Goal: Transaction & Acquisition: Purchase product/service

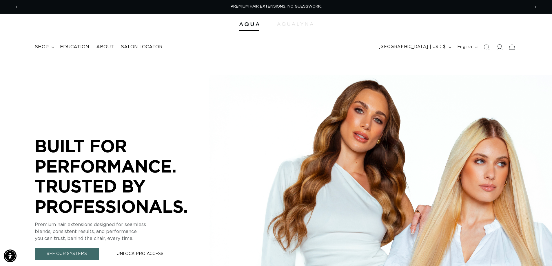
click at [496, 49] on icon at bounding box center [499, 47] width 6 height 6
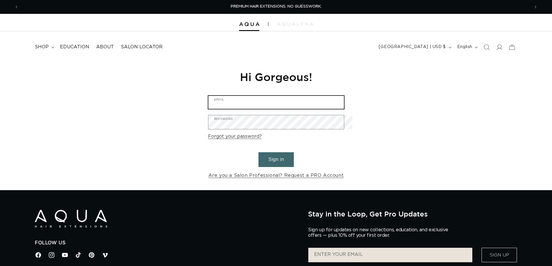
click at [238, 104] on input "Email" at bounding box center [276, 102] width 136 height 13
type input "tracy@inthevillage.com"
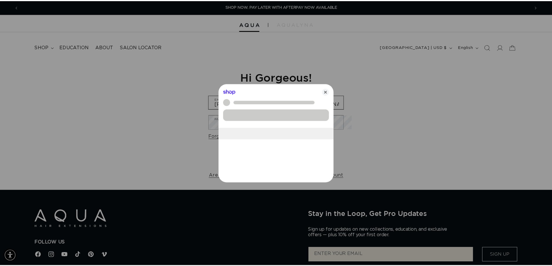
scroll to position [0, 514]
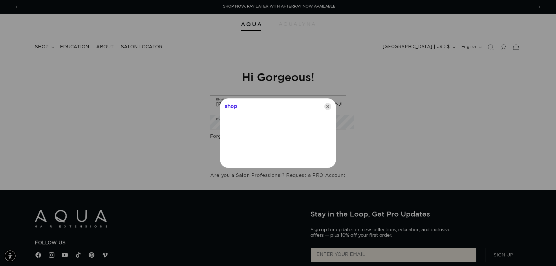
click at [330, 107] on icon "Close" at bounding box center [328, 106] width 7 height 7
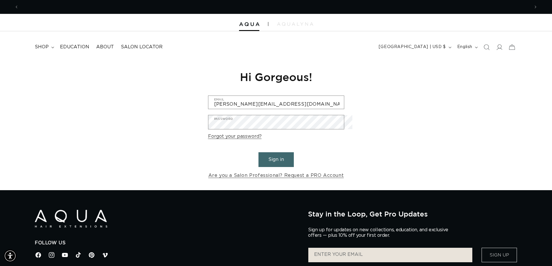
scroll to position [0, 510]
click at [274, 166] on button "Sign in" at bounding box center [276, 159] width 35 height 15
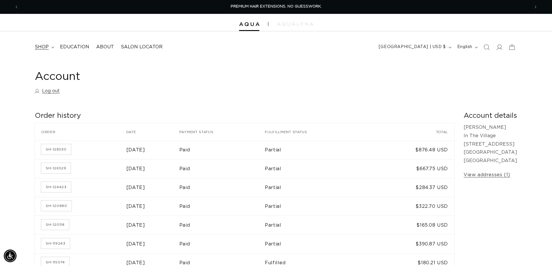
click at [46, 50] on span "shop" at bounding box center [42, 47] width 14 height 6
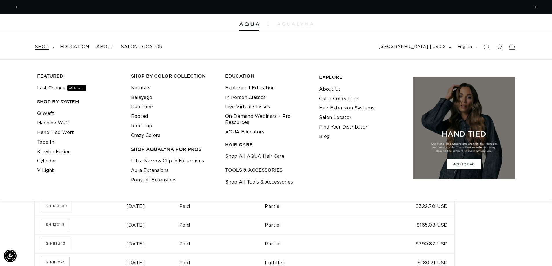
scroll to position [0, 510]
click at [53, 144] on link "Tape In" at bounding box center [45, 143] width 17 height 10
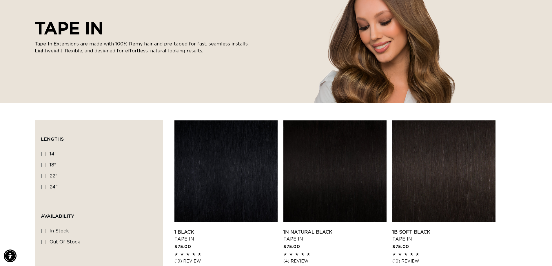
scroll to position [0, 510]
click at [46, 157] on icon at bounding box center [43, 154] width 5 height 5
click at [46, 157] on input "14" 14" (35 products)" at bounding box center [43, 154] width 5 height 5
checkbox input "true"
